Goal: Check status: Check status

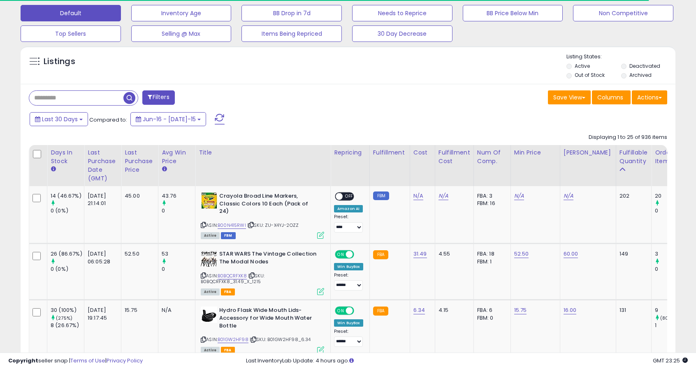
scroll to position [259, 0]
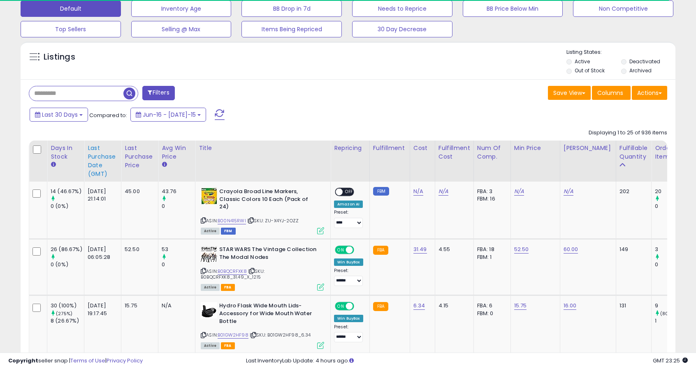
click at [97, 145] on div "Last Purchase Date (GMT)" at bounding box center [103, 161] width 30 height 35
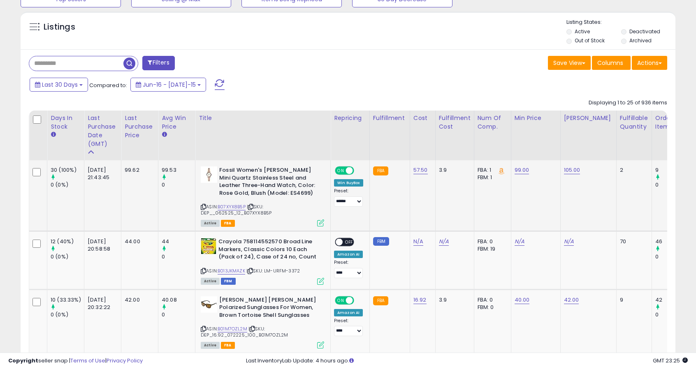
scroll to position [289, 0]
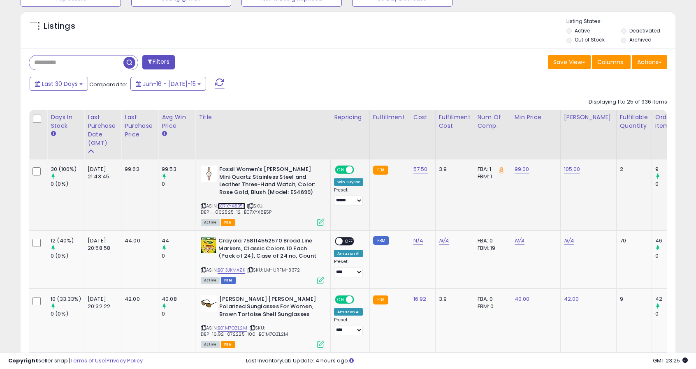
click at [236, 208] on link "B07XYX8B5P" at bounding box center [232, 206] width 28 height 7
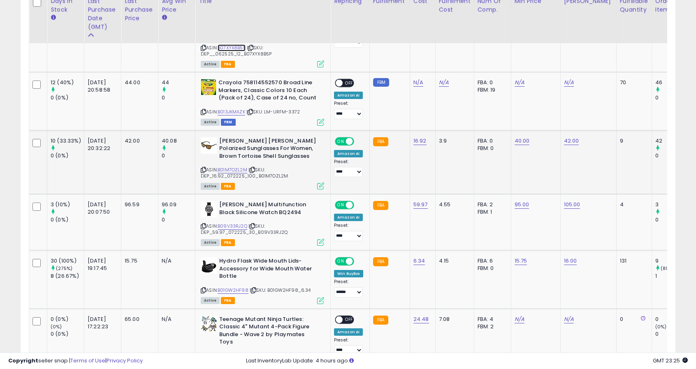
scroll to position [440, 0]
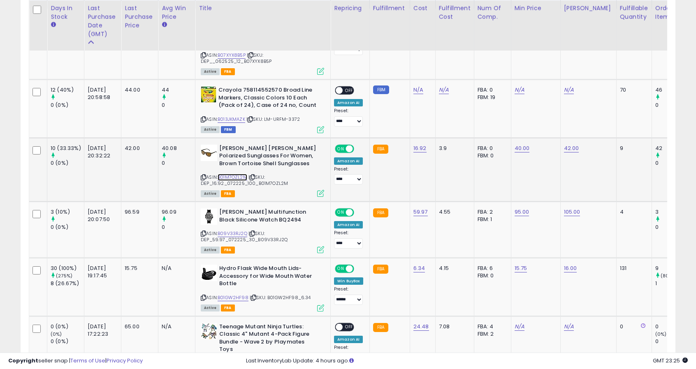
click at [234, 177] on link "B01M7OZL2M" at bounding box center [233, 177] width 30 height 7
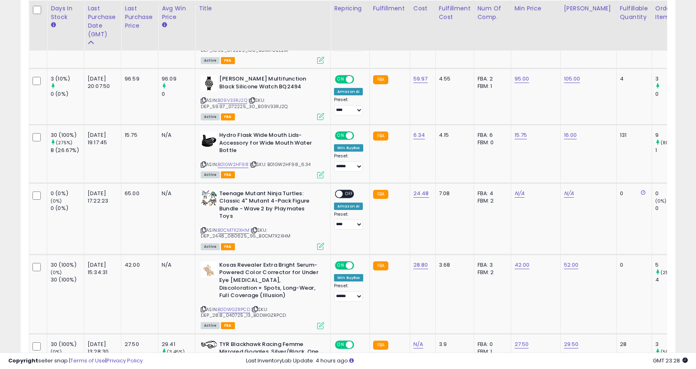
scroll to position [574, 0]
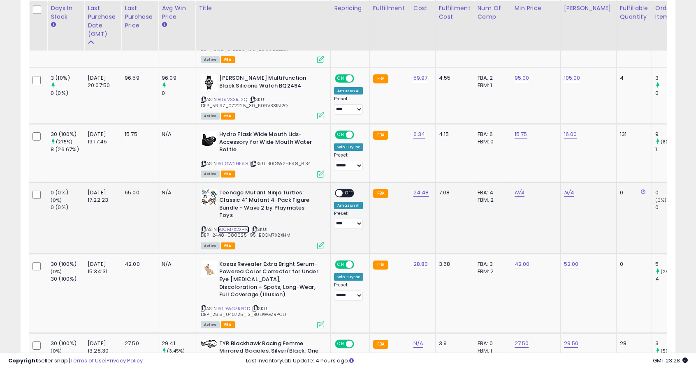
click at [239, 226] on link "B0CM7X2XHM" at bounding box center [234, 229] width 32 height 7
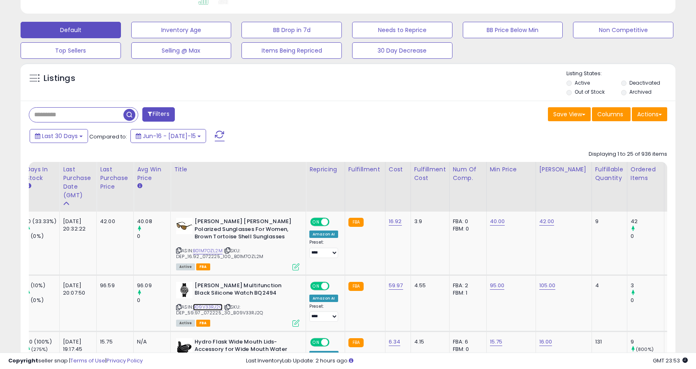
scroll to position [238, 0]
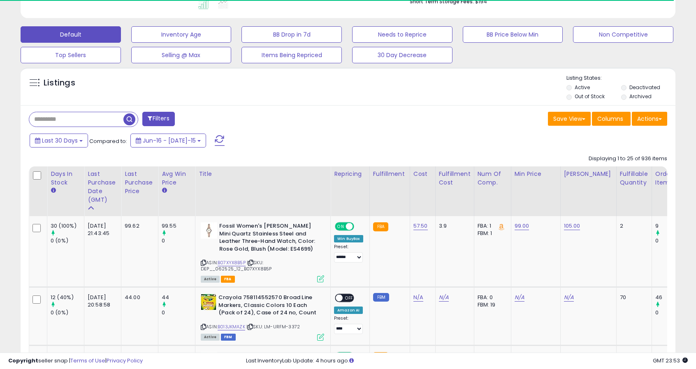
scroll to position [236, 0]
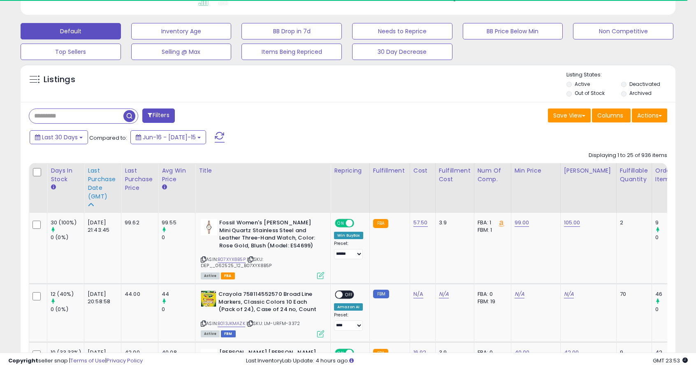
click at [109, 190] on div "Last Purchase Date (GMT)" at bounding box center [103, 184] width 30 height 35
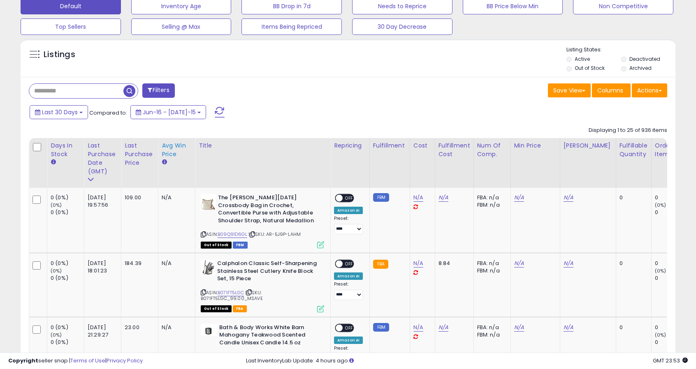
scroll to position [263, 0]
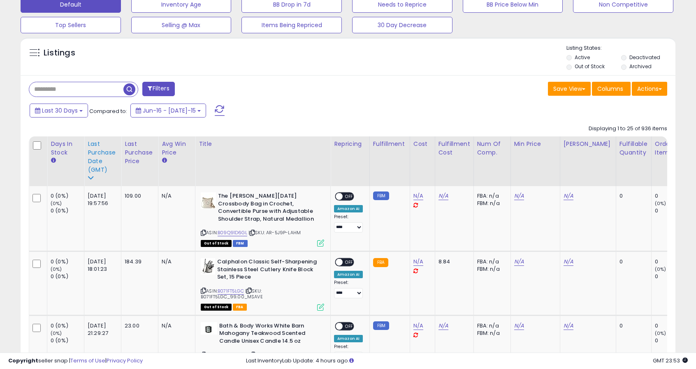
click at [95, 156] on div "Last Purchase Date (GMT)" at bounding box center [103, 157] width 30 height 35
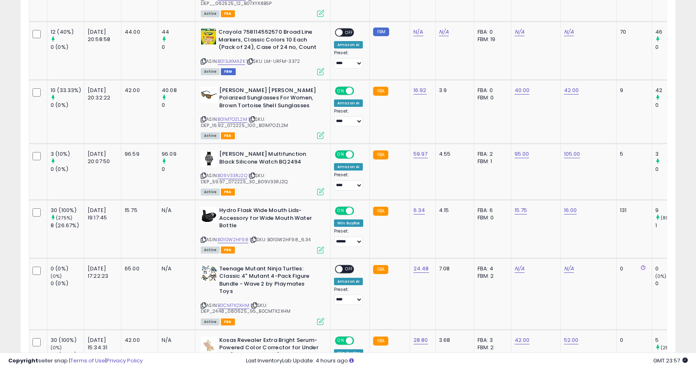
scroll to position [400, 0]
